Goal: Information Seeking & Learning: Compare options

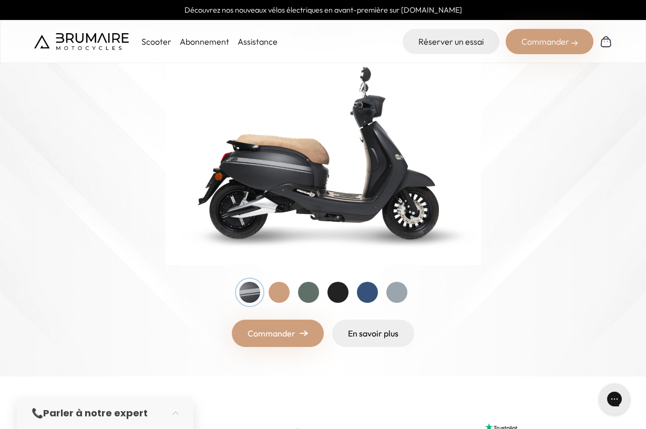
scroll to position [131, 0]
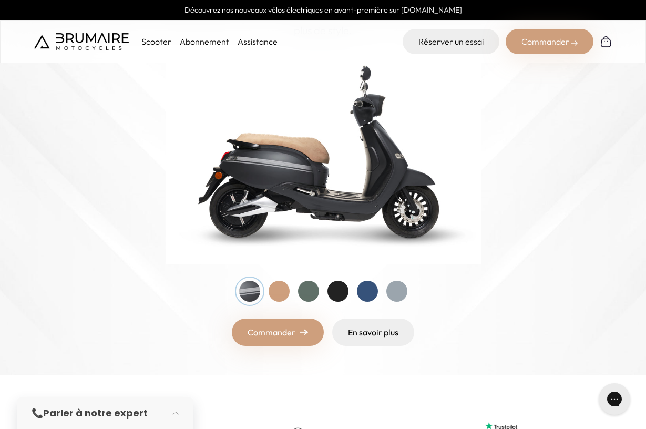
click at [533, 35] on div "Commander" at bounding box center [549, 41] width 88 height 25
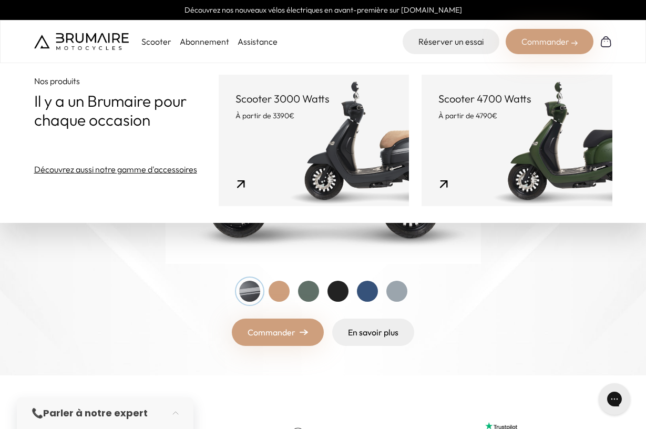
click at [122, 175] on link "Découvrez aussi notre gamme d'accessoires" at bounding box center [115, 169] width 163 height 13
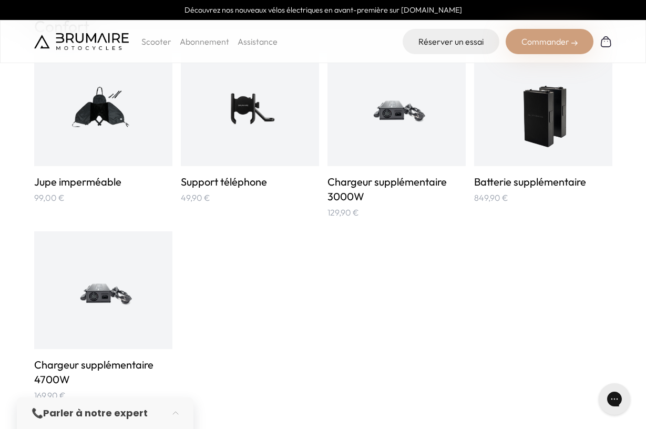
scroll to position [698, 0]
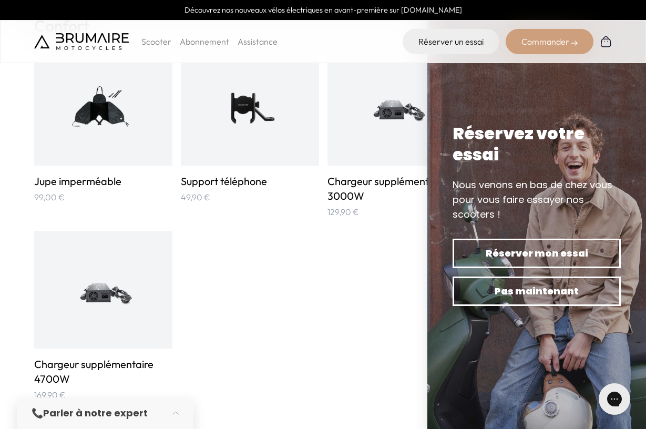
click at [350, 278] on div "Jupe imperméable 99,00 € Support téléphone 49,90 € 129,90 €" at bounding box center [323, 224] width 578 height 353
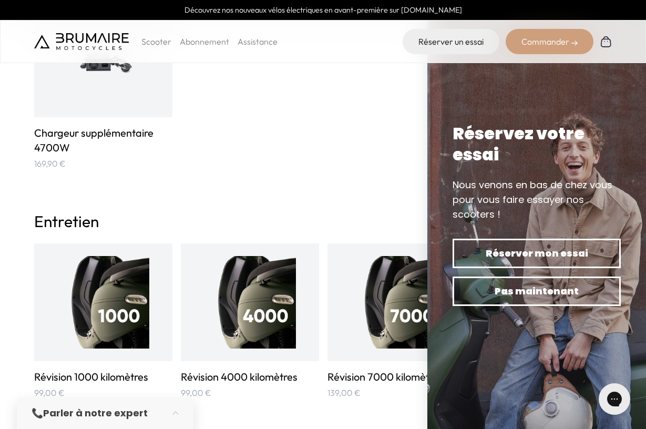
scroll to position [931, 0]
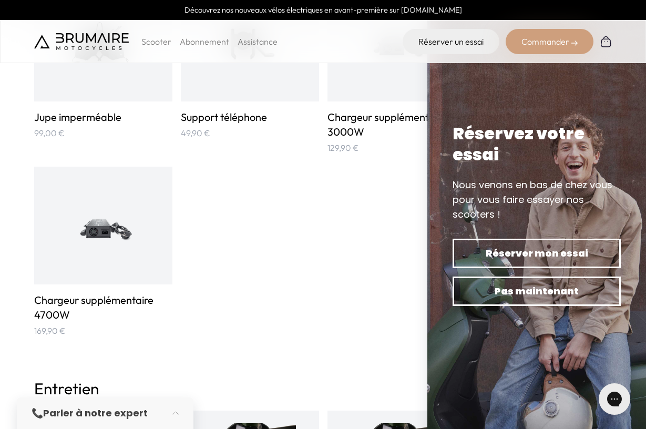
scroll to position [754, 0]
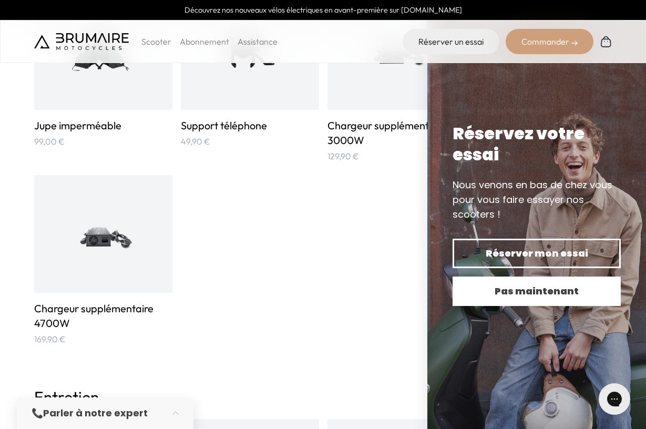
click at [525, 289] on span "Pas maintenant" at bounding box center [536, 291] width 131 height 15
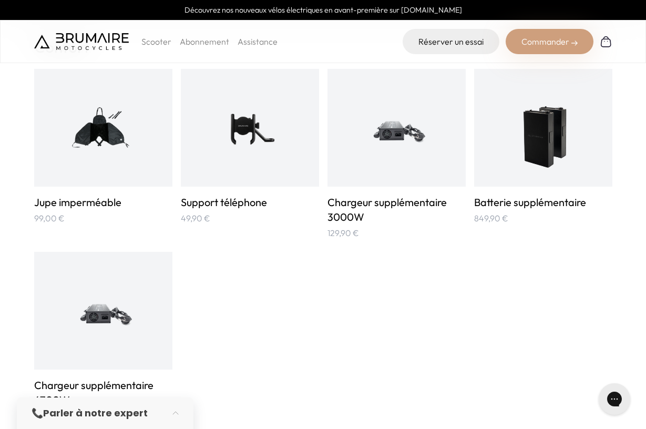
scroll to position [664, 0]
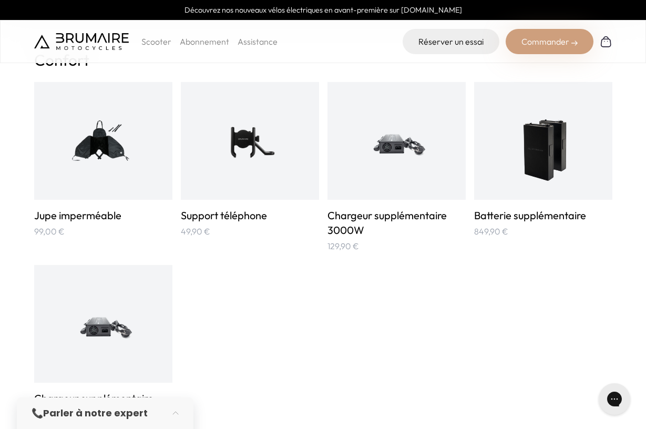
click at [506, 162] on div at bounding box center [543, 141] width 138 height 118
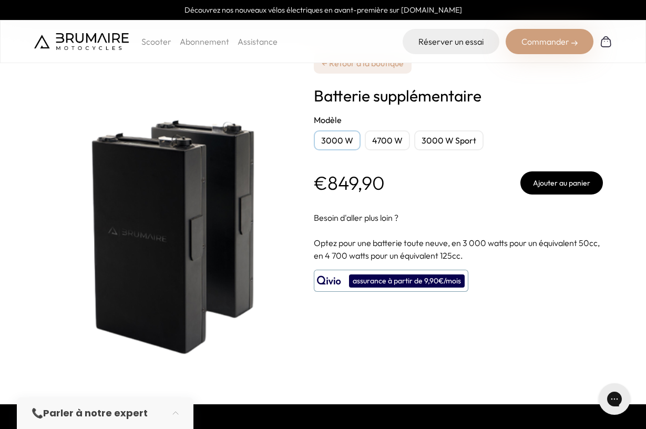
click at [378, 139] on div "4700 W" at bounding box center [387, 140] width 45 height 20
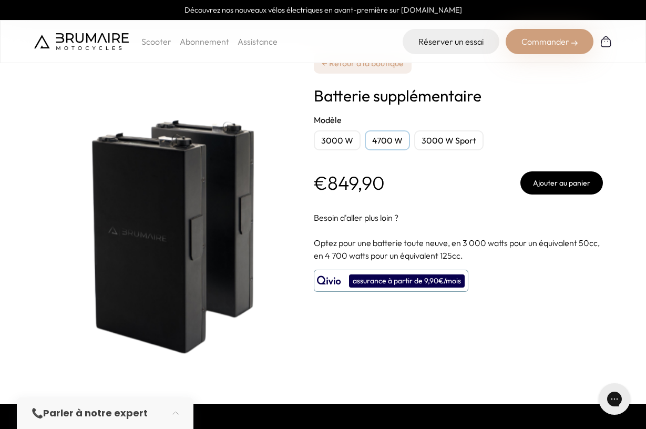
click at [334, 138] on div "3000 W" at bounding box center [337, 140] width 47 height 20
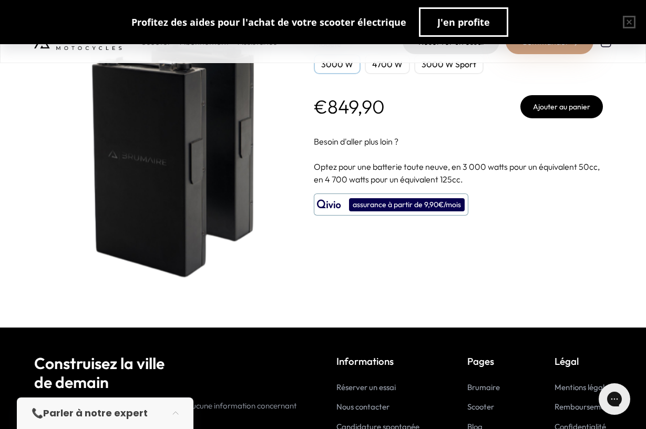
scroll to position [76, 0]
click at [406, 202] on div "assurance à partir de 9,90€/mois" at bounding box center [407, 204] width 116 height 13
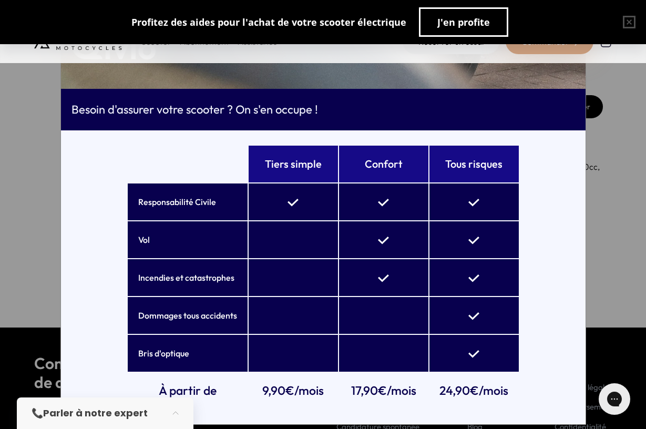
click at [594, 239] on div "× Besoin d'assurer votre scooter ? On s'en occupe ! Tiers simple Confort Tous r…" at bounding box center [323, 214] width 646 height 429
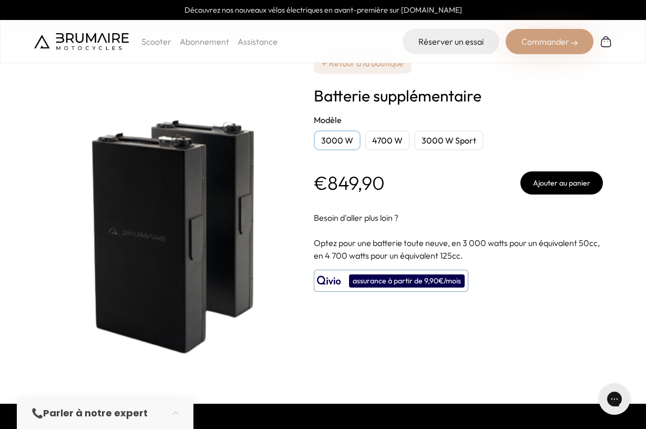
scroll to position [0, 0]
click at [343, 67] on link "← Retour à la boutique" at bounding box center [363, 63] width 98 height 21
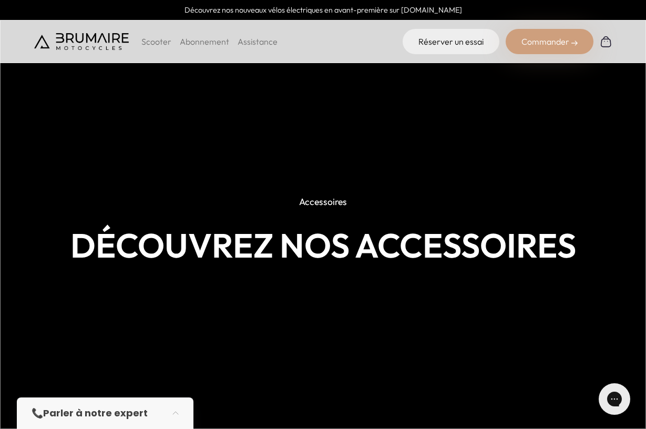
click at [155, 42] on p "Scooter" at bounding box center [156, 41] width 30 height 13
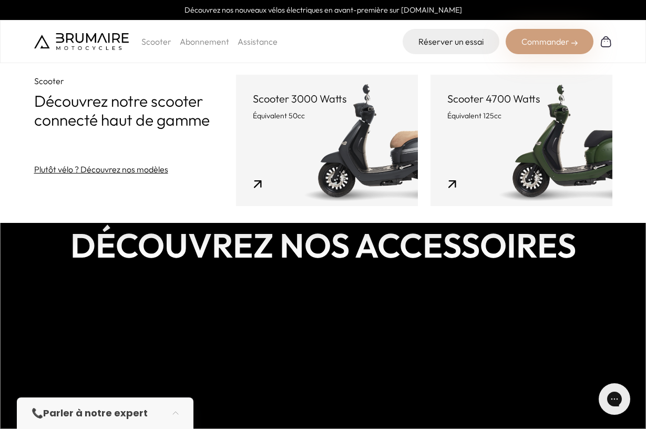
click at [92, 175] on link "Plutôt vélo ? Découvrez nos modèles" at bounding box center [101, 169] width 134 height 13
click at [447, 169] on link "Scooter 4700 Watts Équivalent 125cc" at bounding box center [521, 140] width 182 height 131
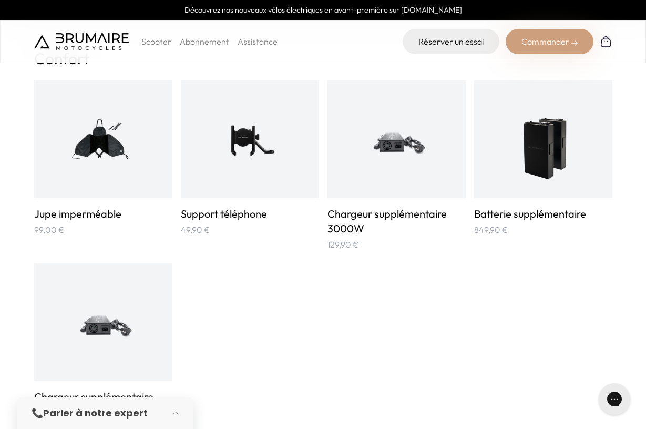
scroll to position [728, 0]
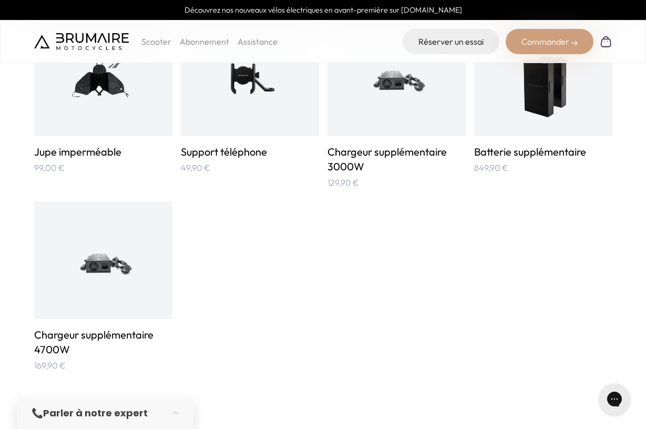
click at [499, 128] on div at bounding box center [543, 77] width 138 height 118
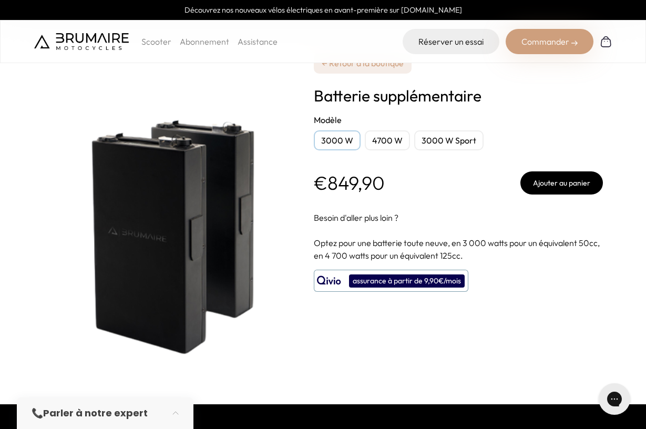
click at [376, 143] on div "4700 W" at bounding box center [387, 140] width 45 height 20
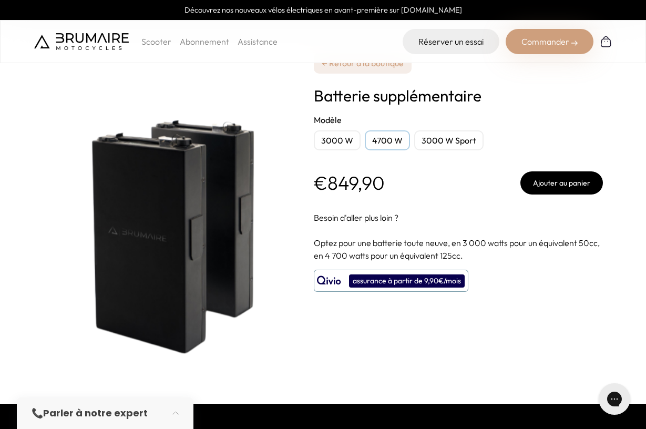
click at [423, 140] on div "3000 W Sport" at bounding box center [448, 140] width 69 height 20
click at [399, 137] on div "4700 W" at bounding box center [387, 140] width 45 height 20
click at [341, 138] on div "3000 W" at bounding box center [337, 140] width 47 height 20
click at [435, 135] on div "3000 W Sport" at bounding box center [448, 140] width 69 height 20
click at [336, 141] on div "3000 W" at bounding box center [337, 140] width 47 height 20
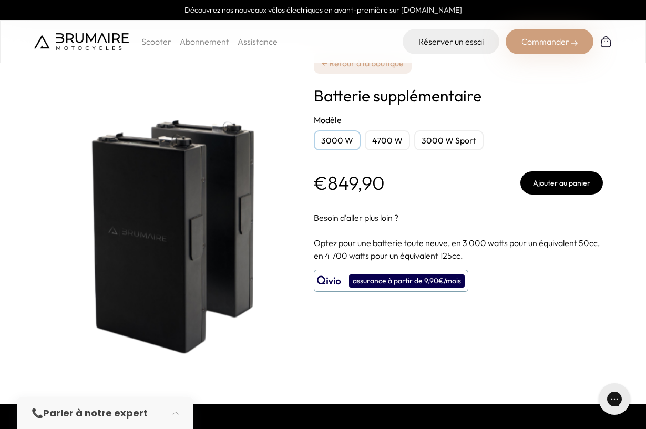
click at [159, 45] on p "Scooter" at bounding box center [156, 41] width 30 height 13
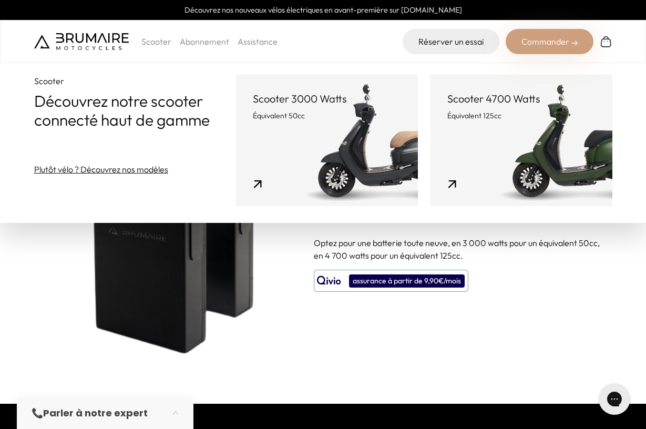
click at [271, 105] on p "Scooter 3000 Watts" at bounding box center [327, 98] width 148 height 15
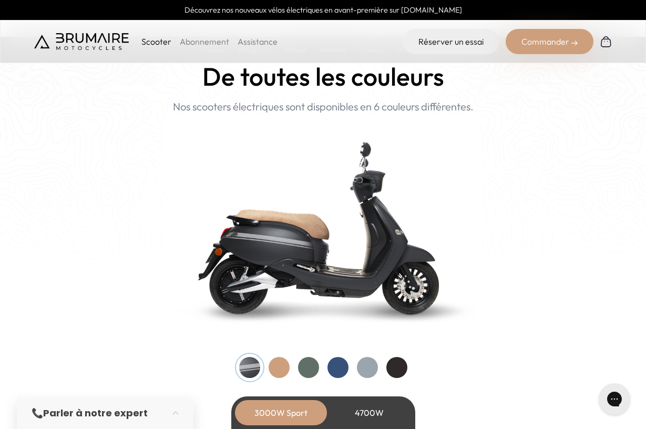
scroll to position [1020, 0]
click at [283, 366] on div at bounding box center [278, 366] width 21 height 21
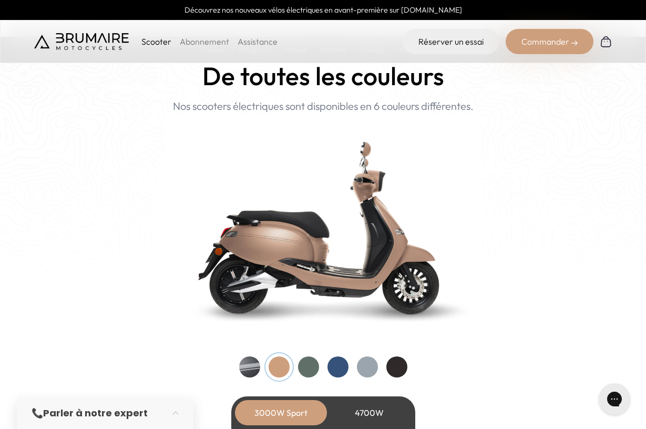
click at [304, 368] on div at bounding box center [308, 366] width 21 height 21
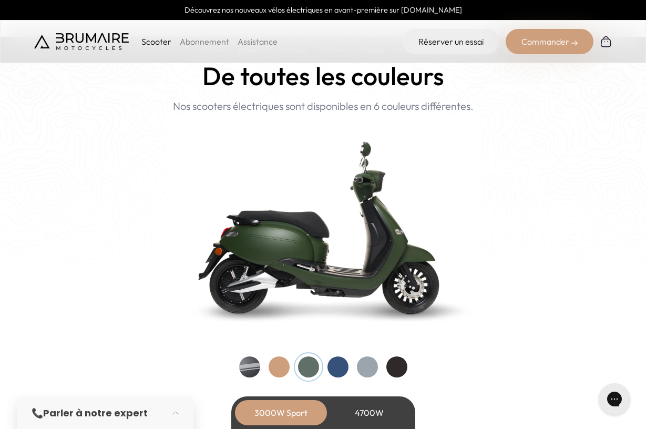
click at [343, 367] on div at bounding box center [337, 366] width 21 height 21
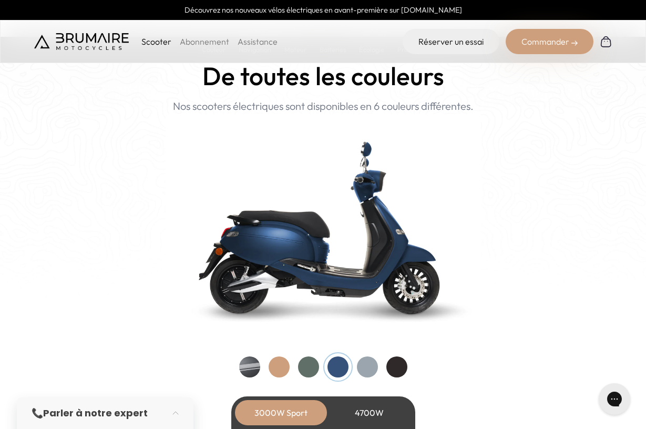
click at [357, 367] on div at bounding box center [367, 366] width 21 height 21
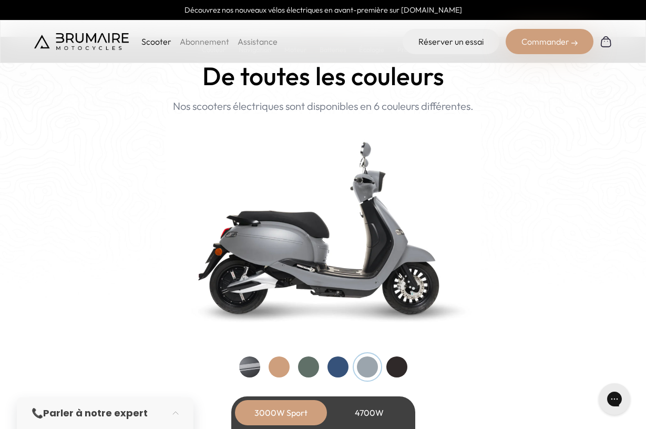
click at [397, 369] on div at bounding box center [396, 366] width 21 height 21
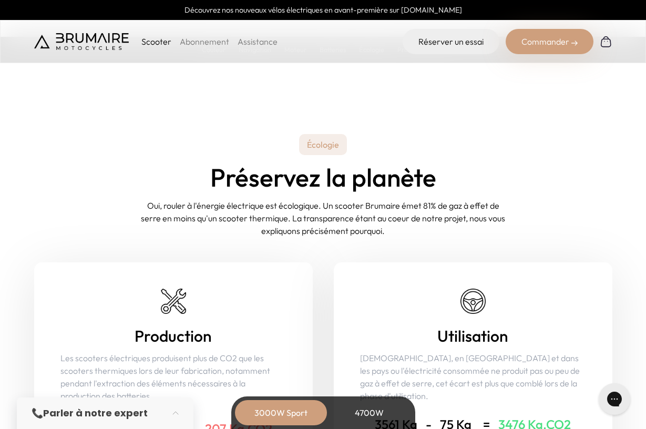
scroll to position [3934, 0]
